Goal: Information Seeking & Learning: Learn about a topic

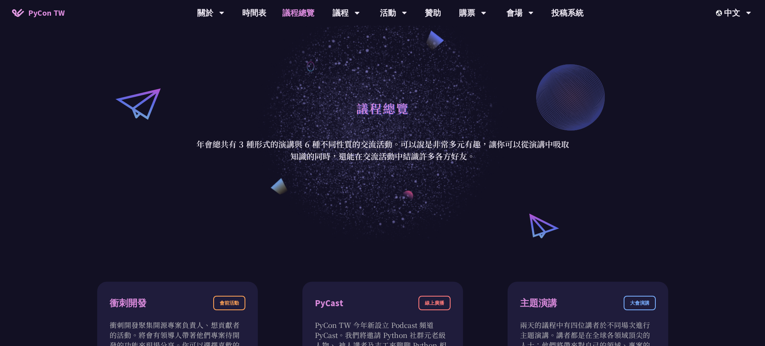
scroll to position [144, 0]
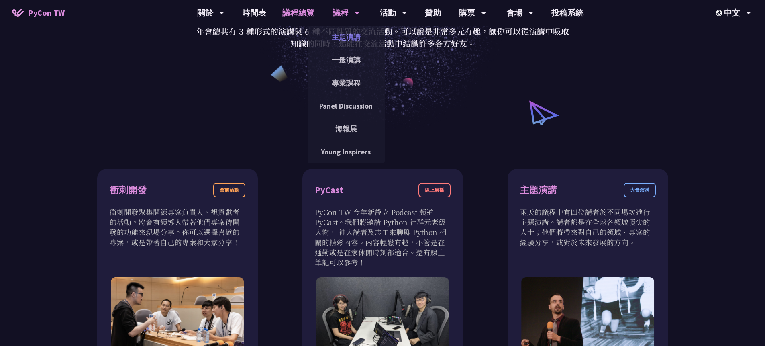
click at [347, 33] on link "主題演講" at bounding box center [345, 37] width 77 height 19
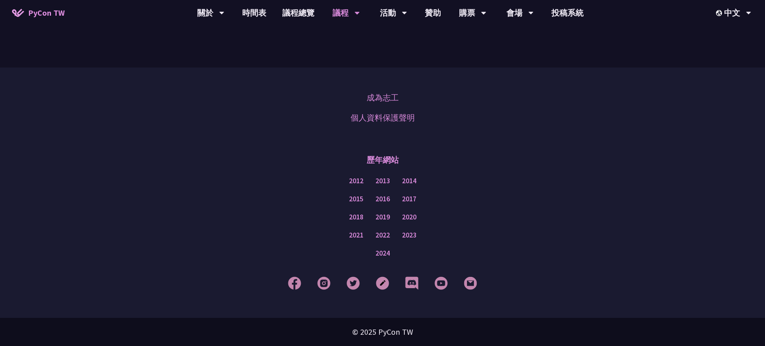
scroll to position [1003, 0]
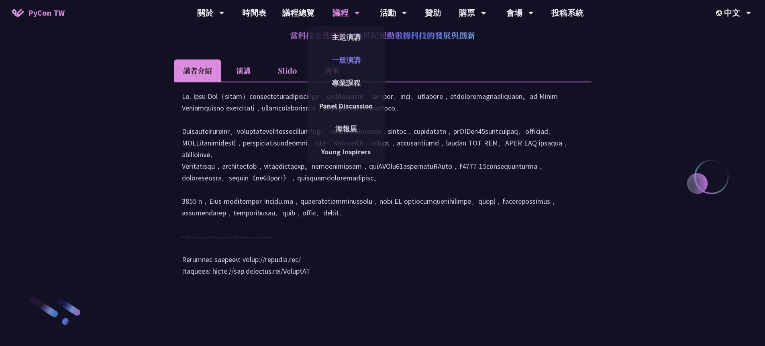
click at [351, 55] on link "一般演講" at bounding box center [345, 60] width 77 height 19
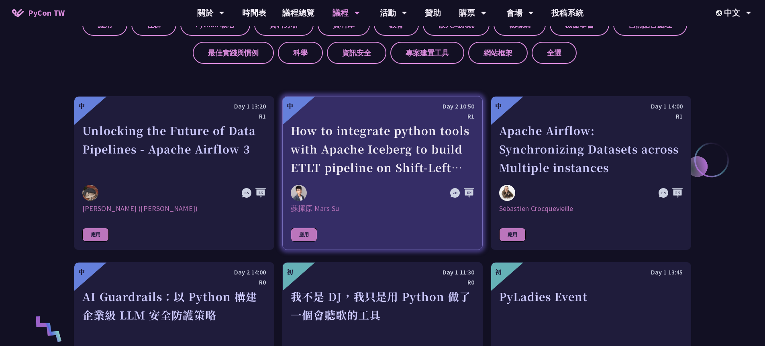
scroll to position [66, 0]
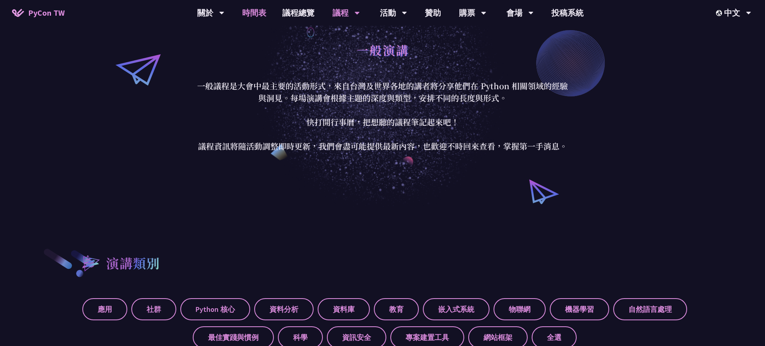
click at [254, 10] on link "時間表" at bounding box center [254, 13] width 40 height 26
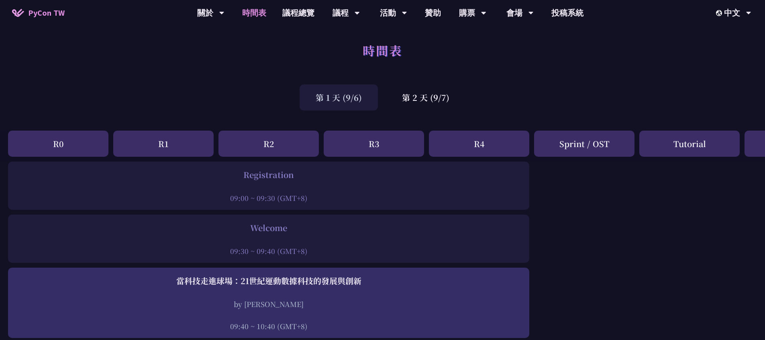
scroll to position [3, 0]
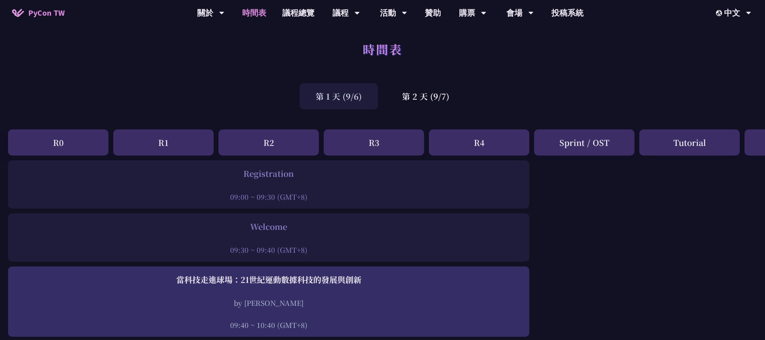
drag, startPoint x: 559, startPoint y: 141, endPoint x: 608, endPoint y: 140, distance: 48.6
click at [608, 140] on div "Sprint / OST" at bounding box center [584, 142] width 100 height 26
copy div "Sprint / OST"
click at [684, 143] on div "Tutorial" at bounding box center [689, 142] width 100 height 26
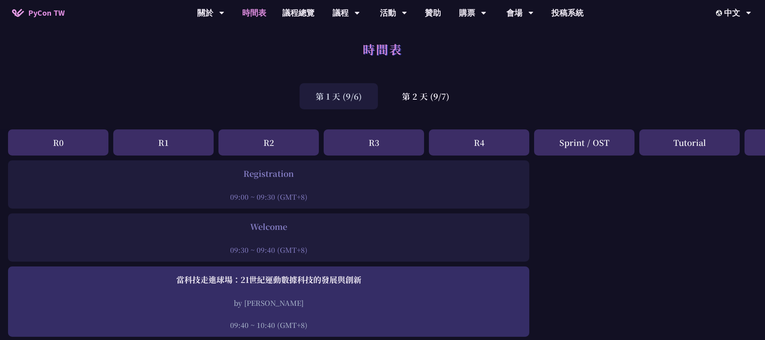
copy div "Tutorial"
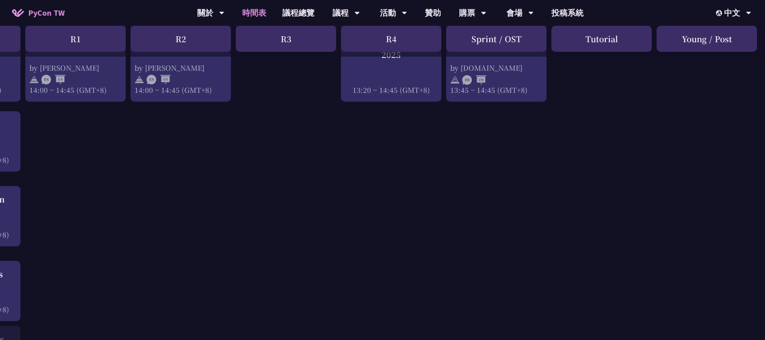
scroll to position [415, 88]
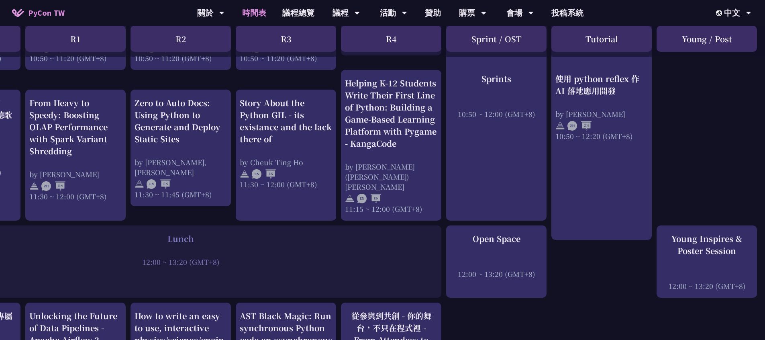
drag, startPoint x: 683, startPoint y: 39, endPoint x: 740, endPoint y: 41, distance: 57.0
click at [740, 41] on div "Young / Post" at bounding box center [706, 39] width 100 height 26
copy div "Young / Post"
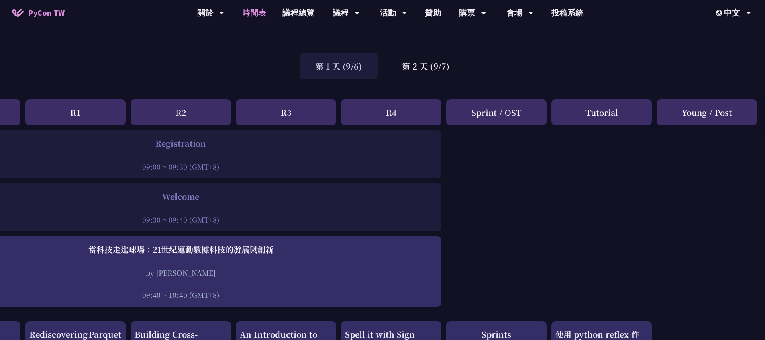
scroll to position [0, 88]
